Goal: Task Accomplishment & Management: Manage account settings

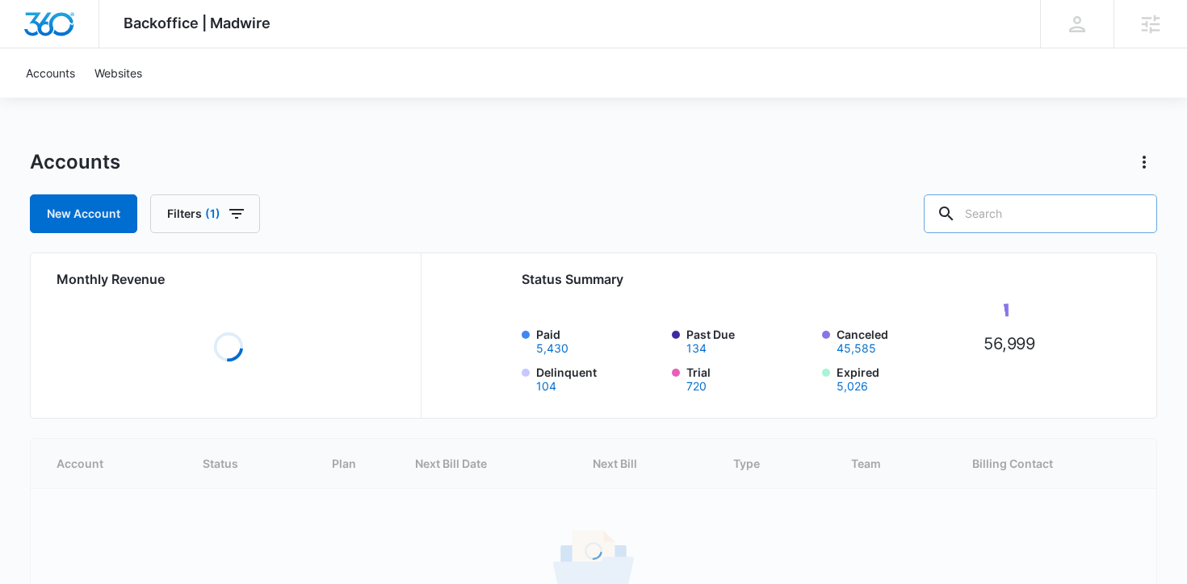
click at [1018, 217] on input "text" at bounding box center [1039, 214] width 233 height 39
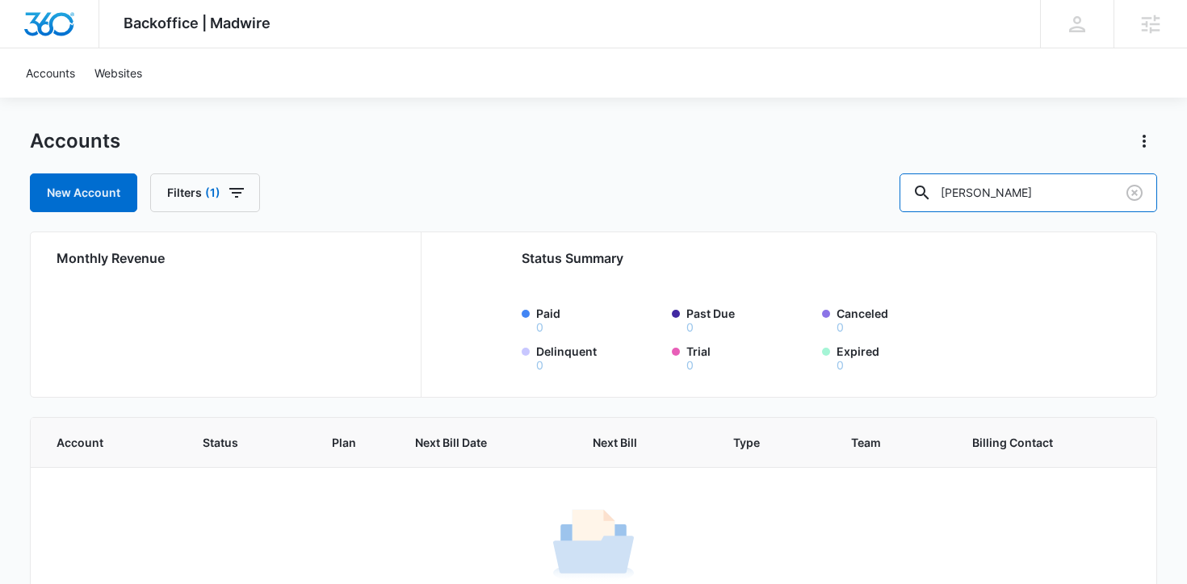
scroll to position [99, 0]
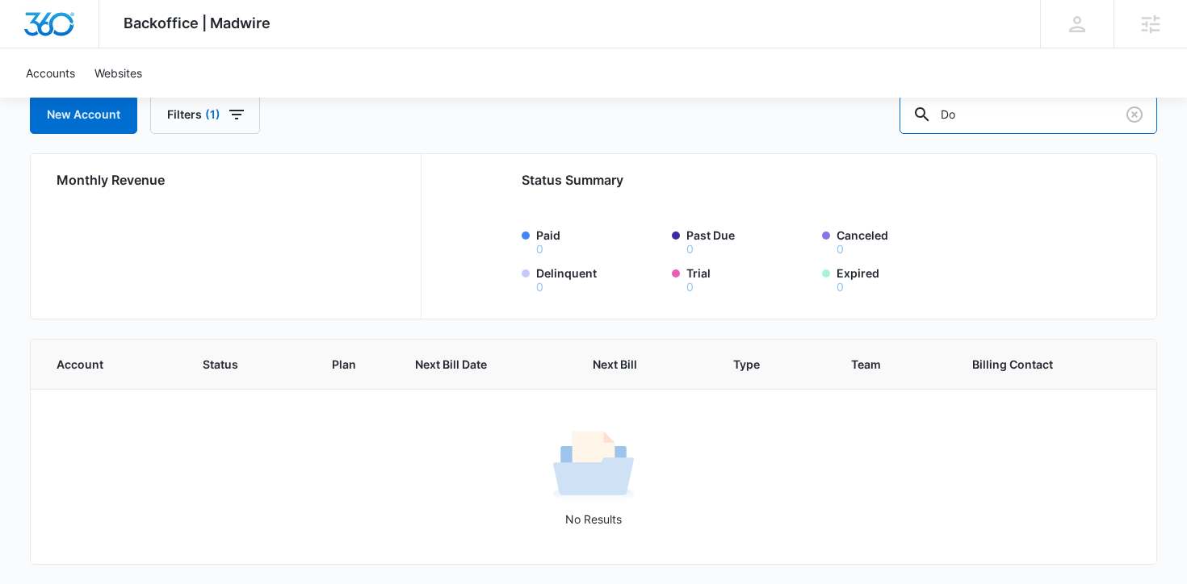
type input "D"
type input "Colorado Tire"
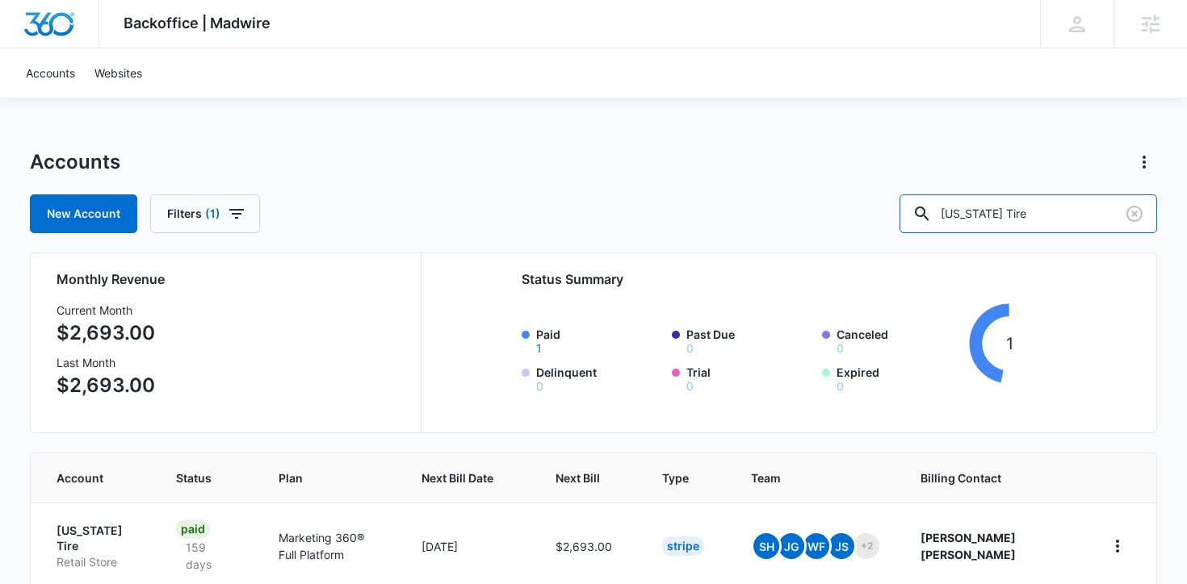
scroll to position [64, 0]
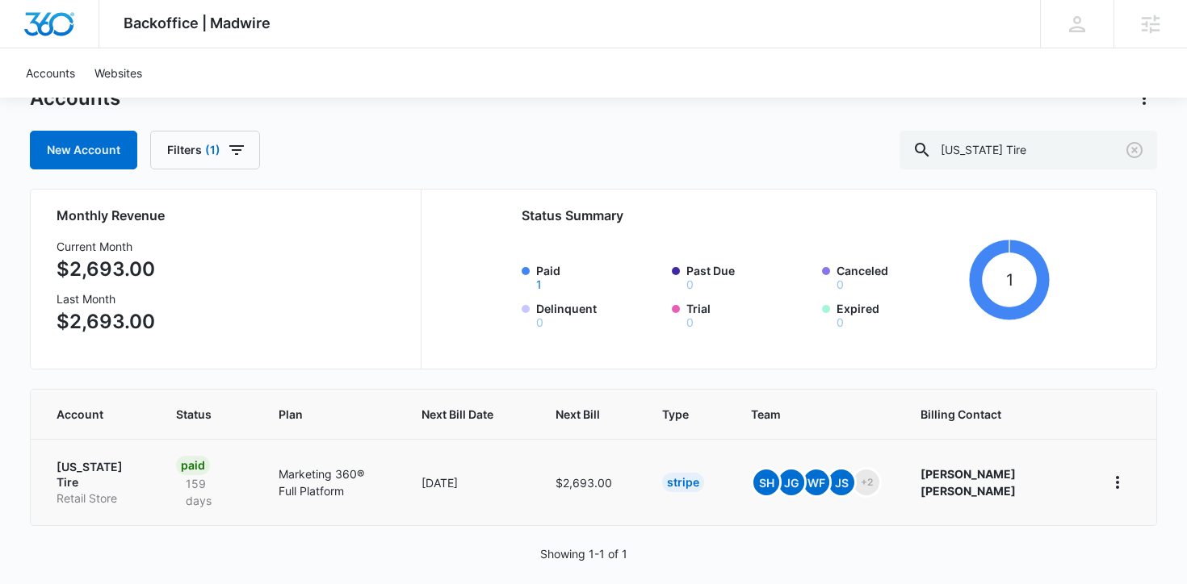
click at [112, 467] on p "Colorado Tire" at bounding box center [97, 474] width 81 height 31
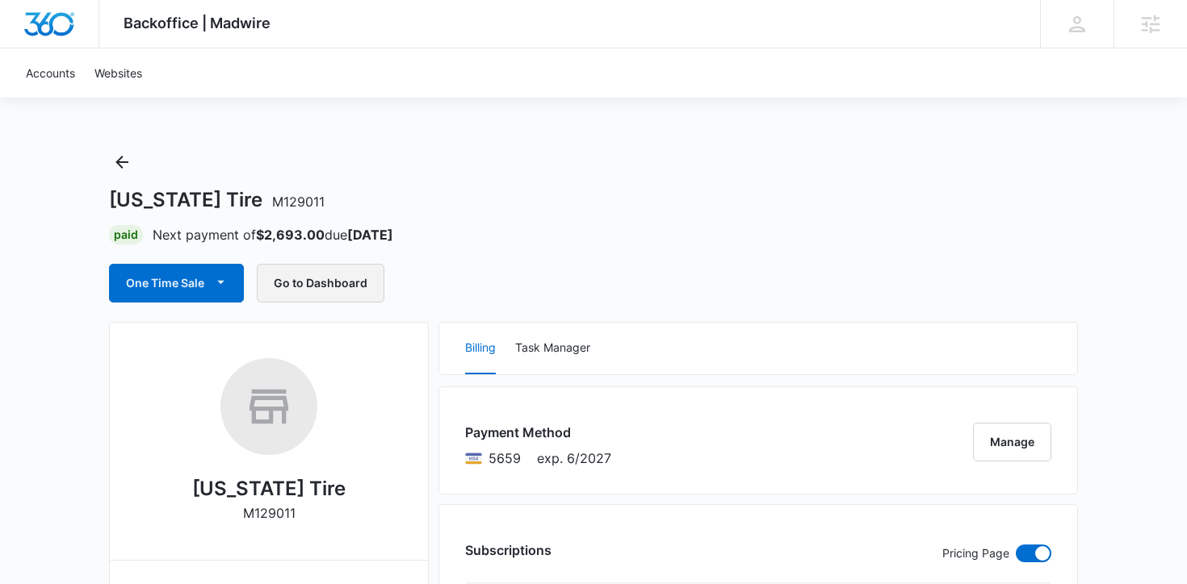
click at [320, 287] on button "Go to Dashboard" at bounding box center [321, 283] width 128 height 39
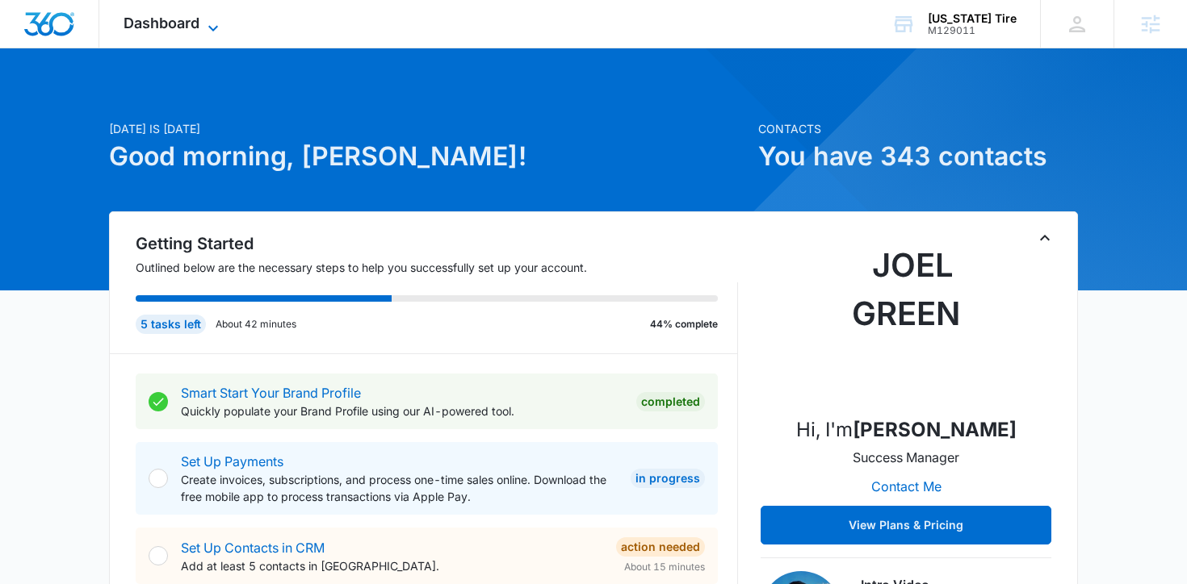
click at [187, 25] on span "Dashboard" at bounding box center [161, 23] width 76 height 17
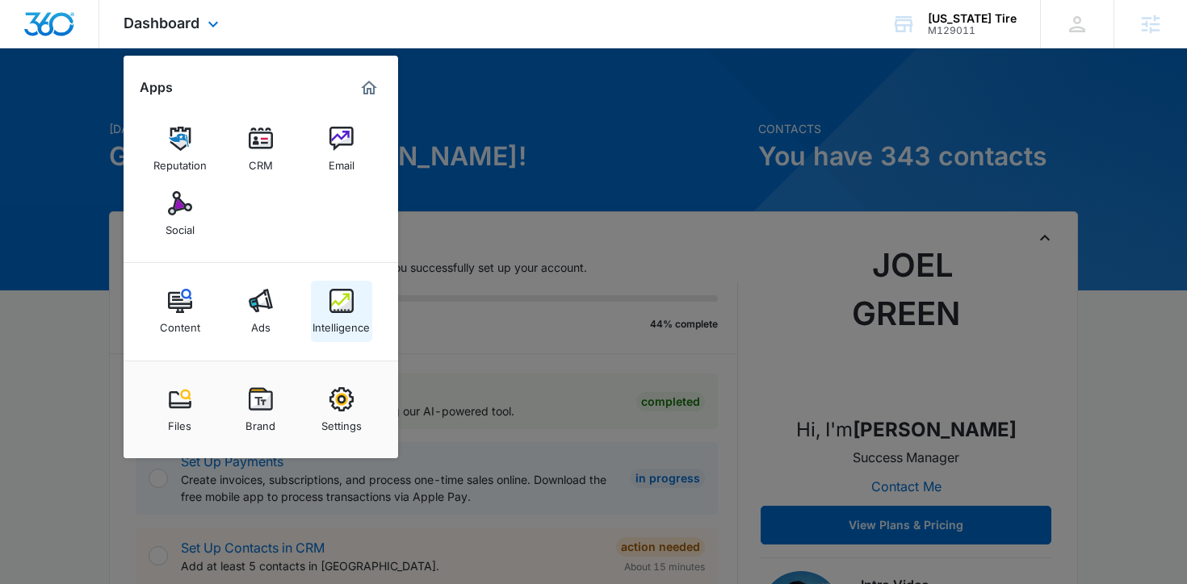
click at [340, 320] on div "Intelligence" at bounding box center [340, 323] width 57 height 21
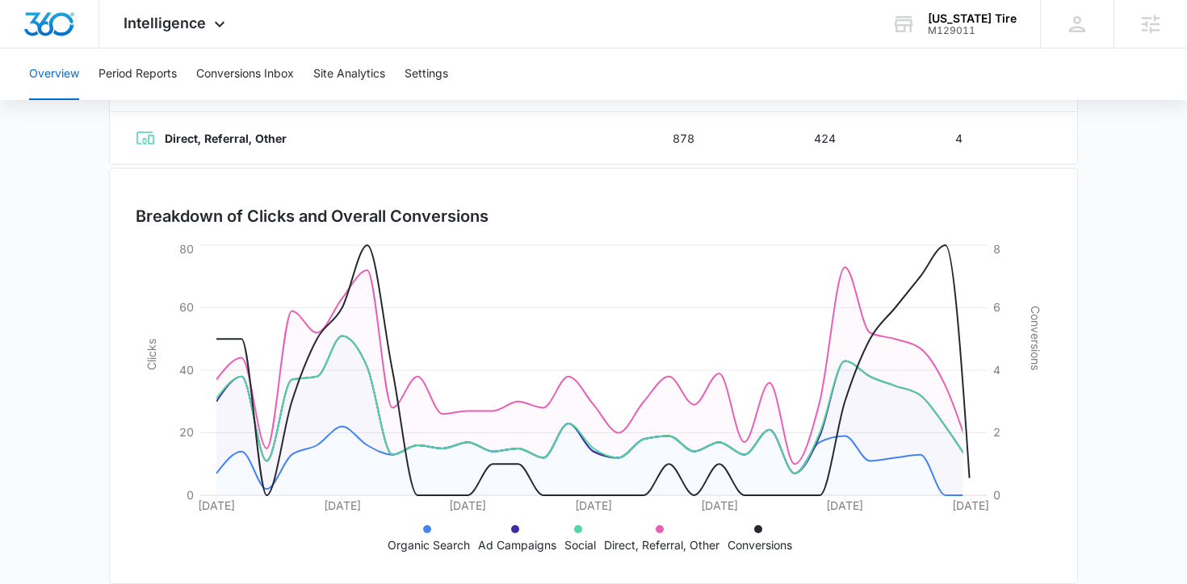
scroll to position [415, 0]
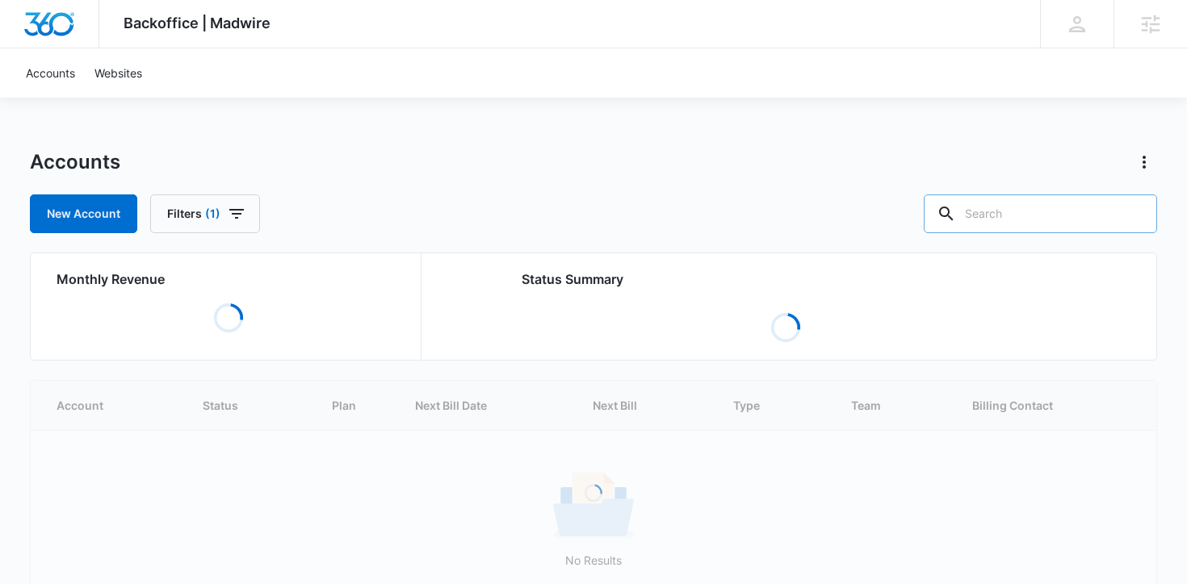
click at [1075, 211] on input "text" at bounding box center [1039, 214] width 233 height 39
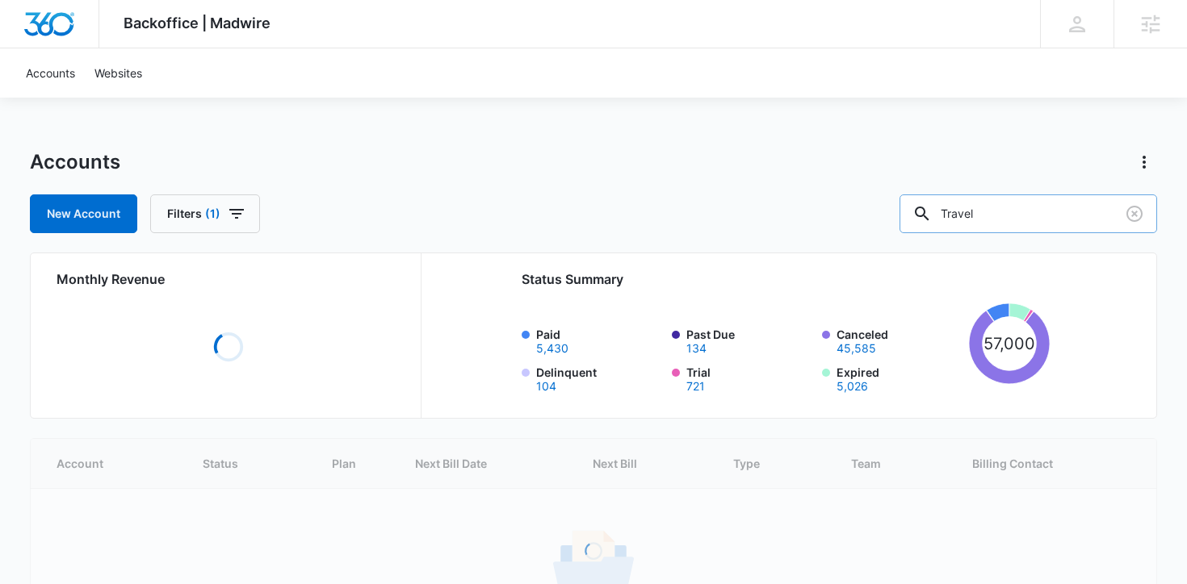
type input "Travel"
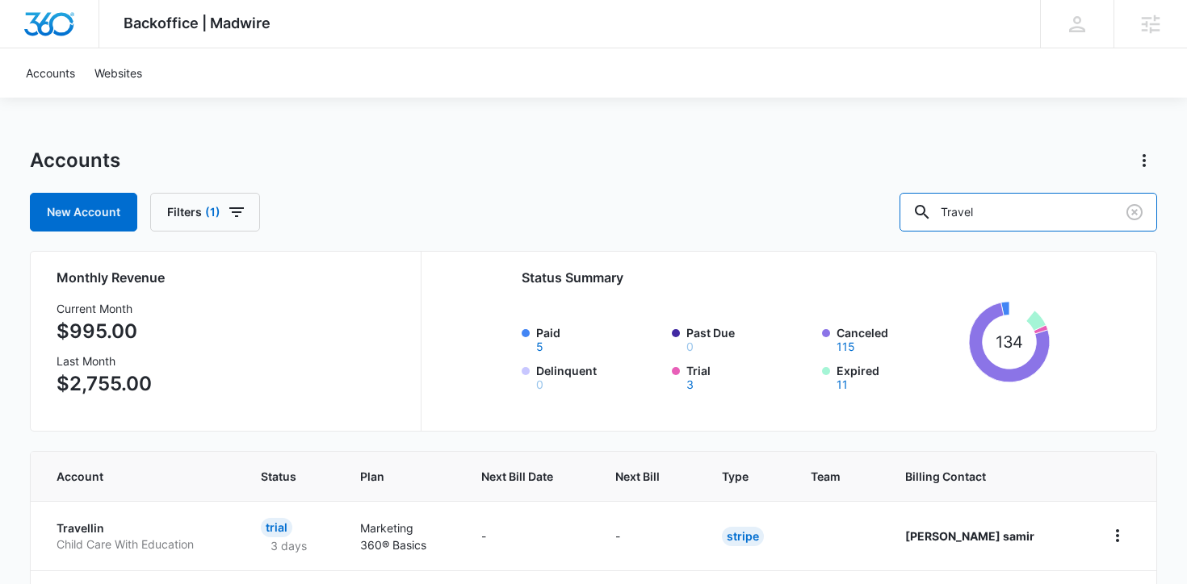
scroll to position [353, 0]
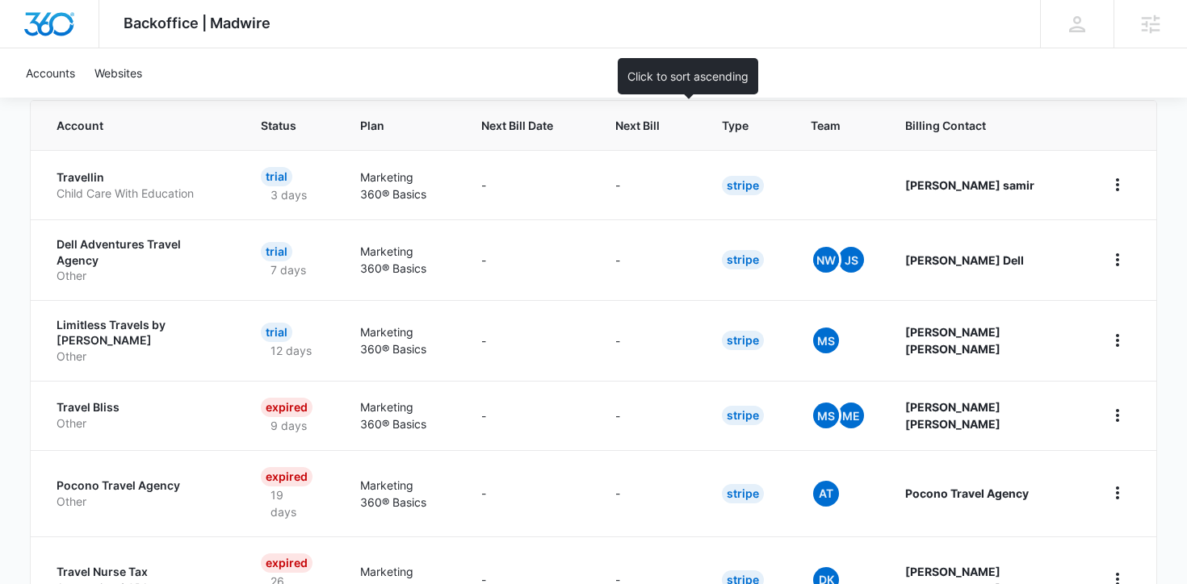
click at [659, 119] on span "Next Bill" at bounding box center [637, 125] width 44 height 17
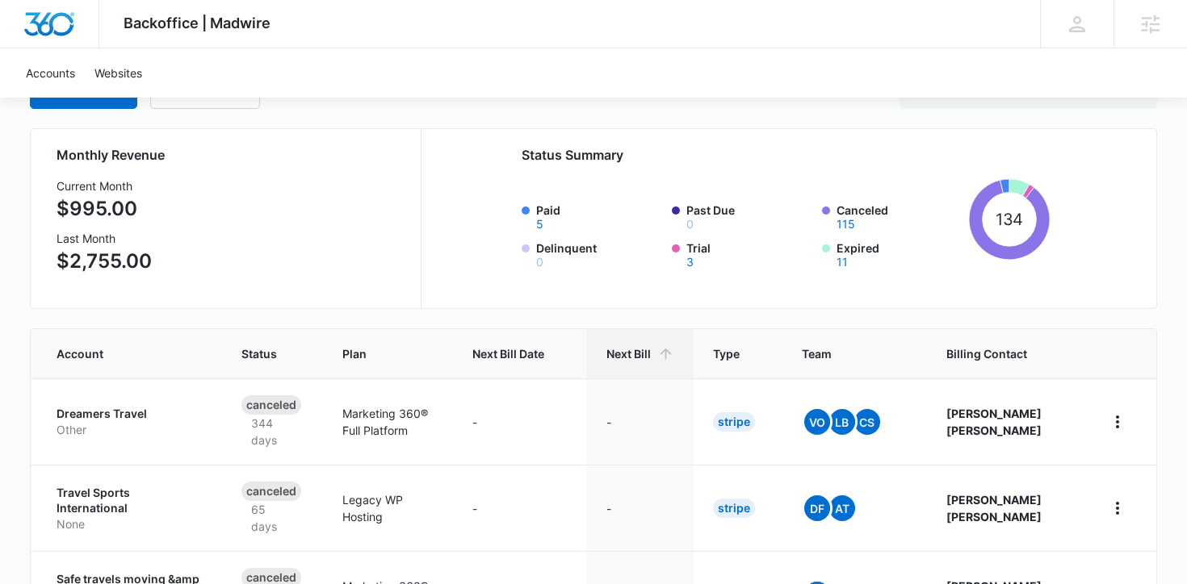
scroll to position [198, 0]
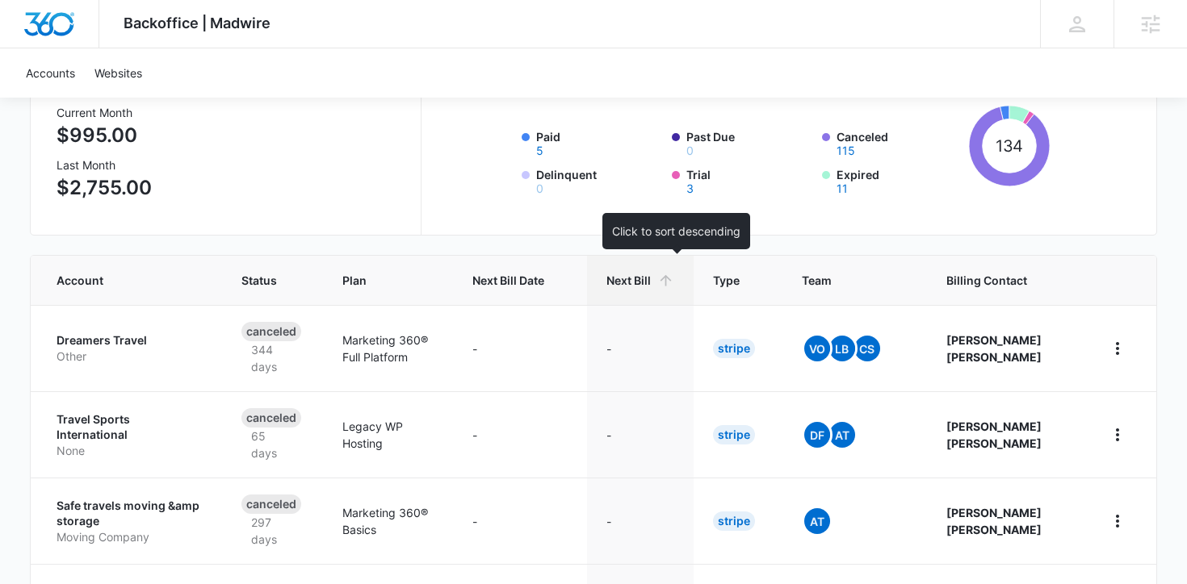
click at [651, 275] on span "Next Bill" at bounding box center [628, 280] width 44 height 17
